Goal: Transaction & Acquisition: Obtain resource

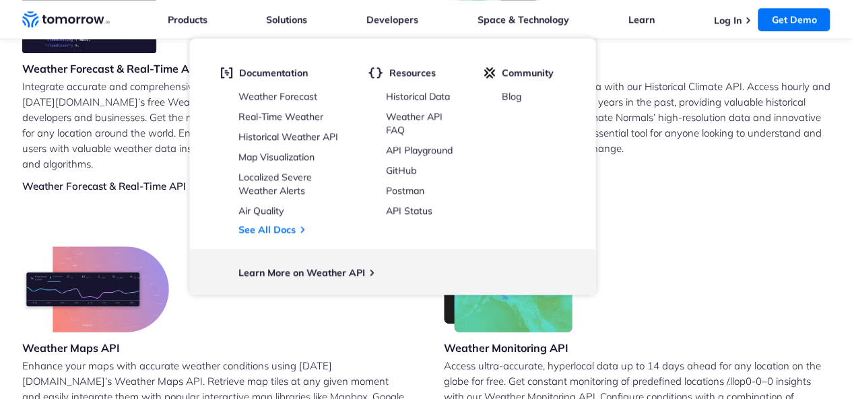
scroll to position [652, 0]
click at [732, 294] on div "Weather Monitoring API Access ultra-accurate, hyperlocal data up to 14 days ahe…" at bounding box center [637, 352] width 387 height 210
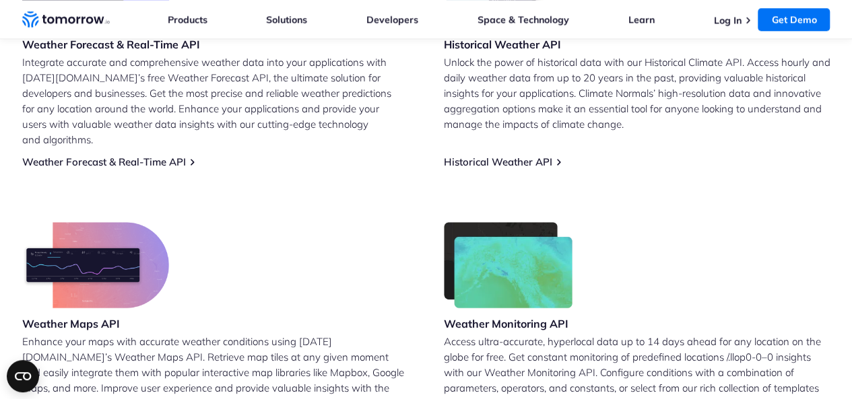
scroll to position [678, 0]
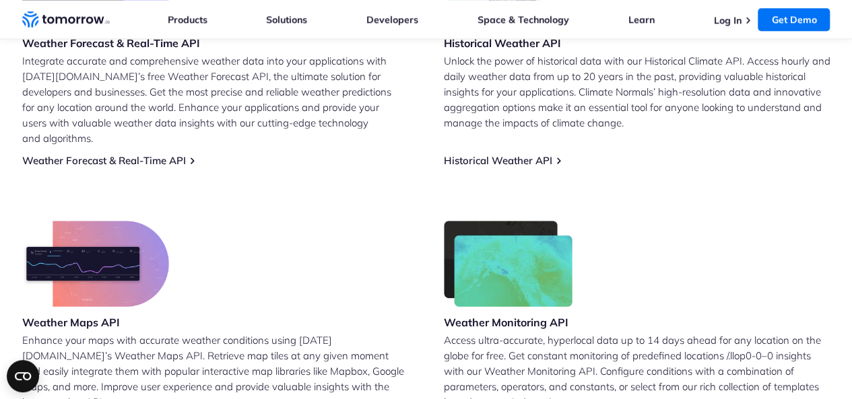
click at [519, 273] on img at bounding box center [508, 264] width 129 height 86
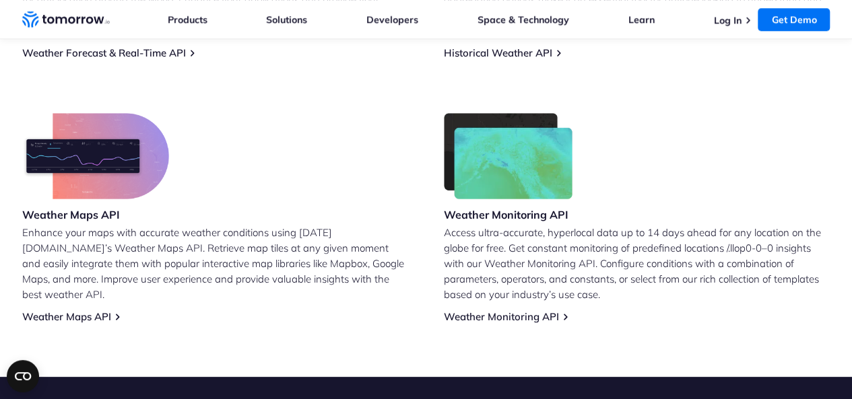
scroll to position [737, 0]
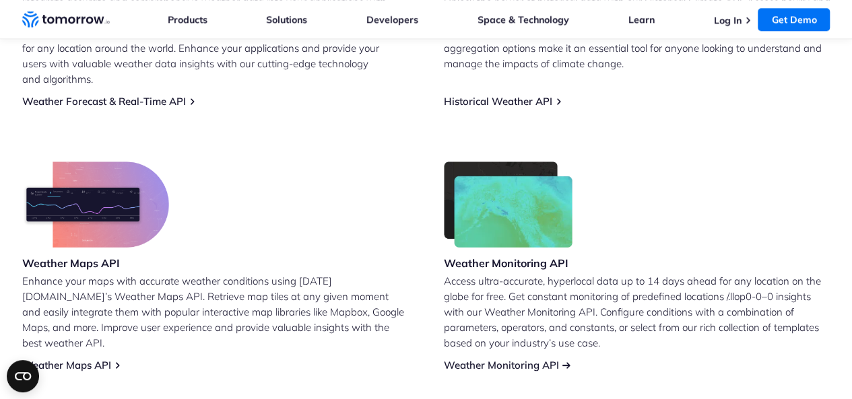
click at [520, 359] on link "Weather Monitoring API" at bounding box center [501, 365] width 115 height 13
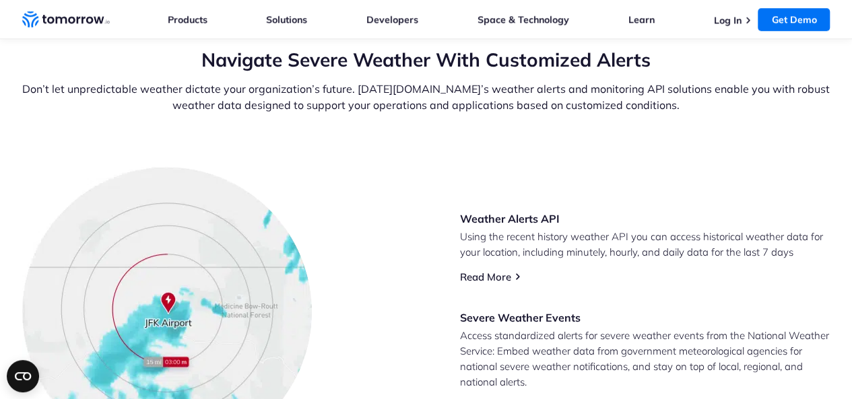
scroll to position [493, 0]
click at [498, 271] on link "Read More" at bounding box center [485, 277] width 51 height 13
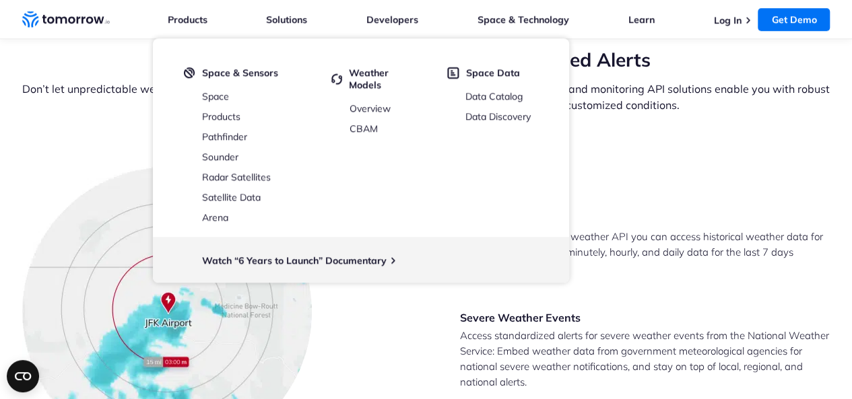
click at [609, 180] on div "Weather Alerts API Using the recent history weather API you can access historic…" at bounding box center [426, 312] width 808 height 290
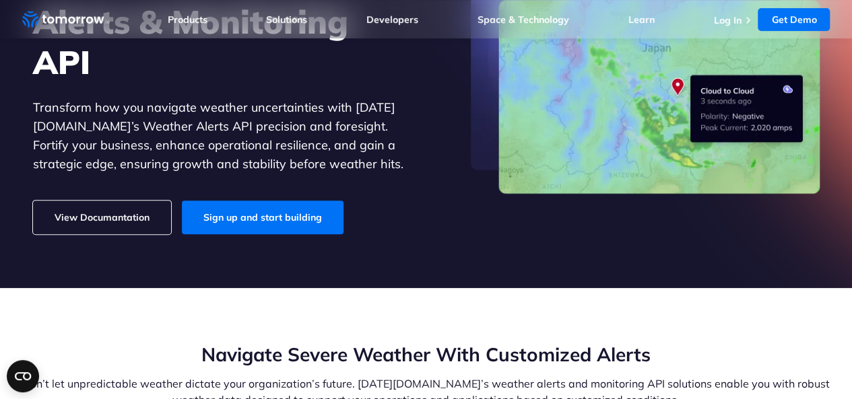
scroll to position [0, 0]
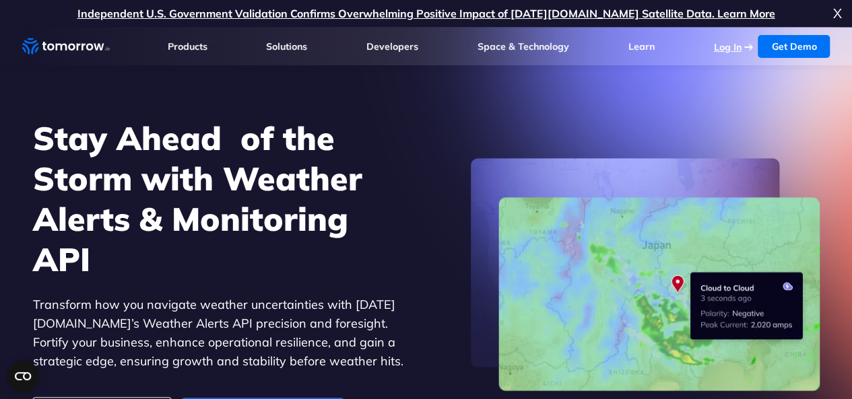
click at [730, 49] on link "Log In" at bounding box center [727, 47] width 28 height 12
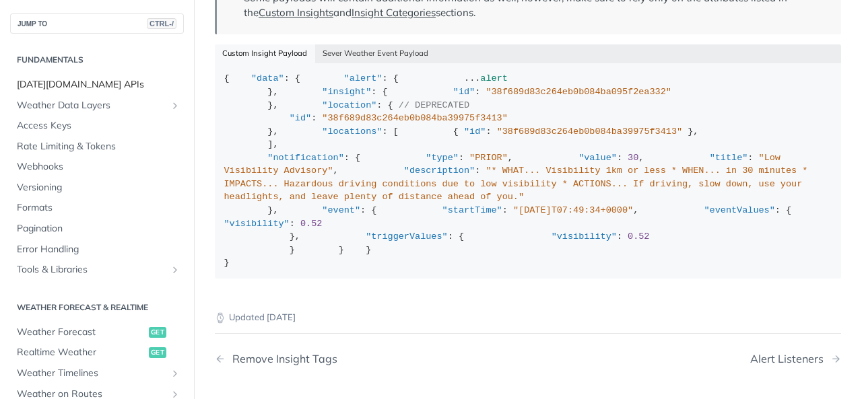
click at [63, 86] on span "[DATE][DOMAIN_NAME] APIs" at bounding box center [99, 84] width 164 height 13
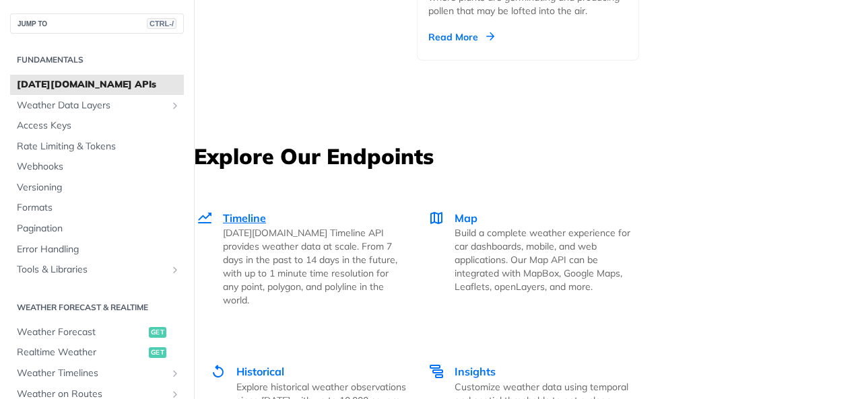
click at [276, 226] on p "[DATE][DOMAIN_NAME] Timeline API provides weather data at scale. From 7 days in…" at bounding box center [311, 266] width 176 height 81
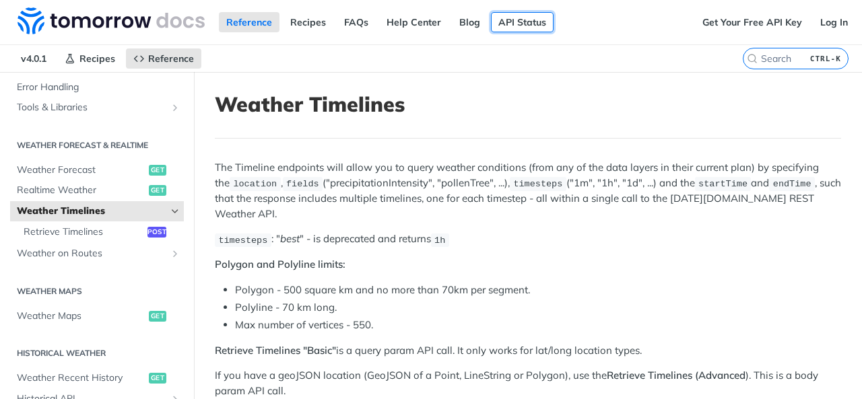
click at [506, 28] on link "API Status" at bounding box center [522, 22] width 63 height 20
click at [713, 19] on link "Get Your Free API Key" at bounding box center [752, 22] width 115 height 20
